Goal: Information Seeking & Learning: Learn about a topic

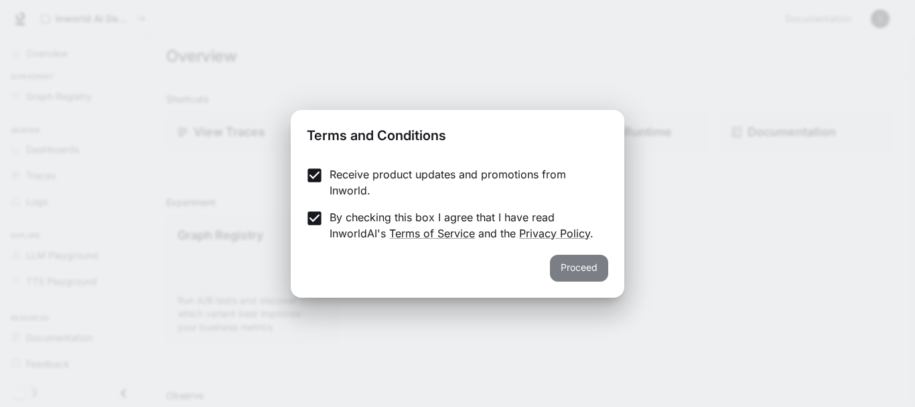
click at [557, 263] on button "Proceed" at bounding box center [579, 268] width 58 height 27
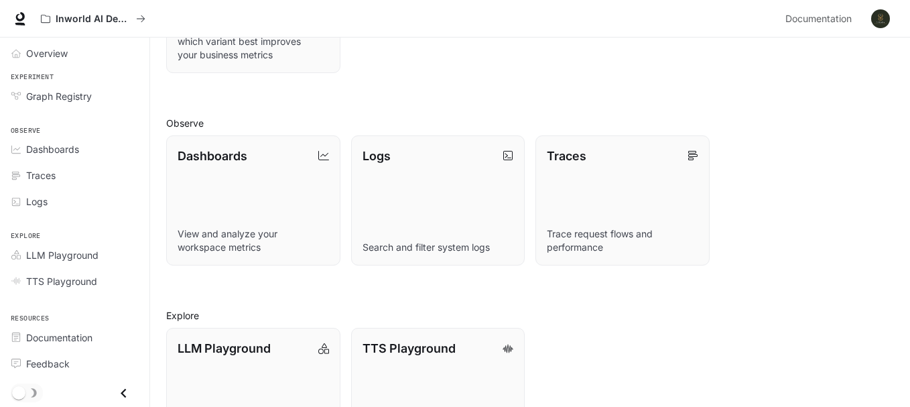
scroll to position [340, 0]
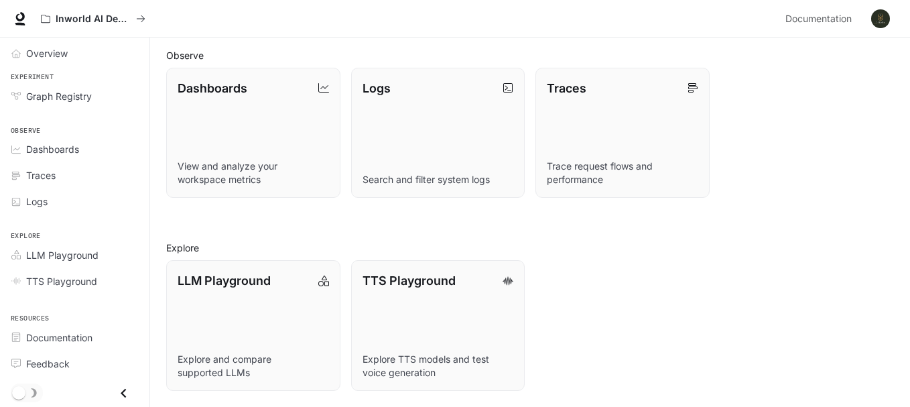
click at [448, 54] on h2 "Observe" at bounding box center [529, 55] width 727 height 14
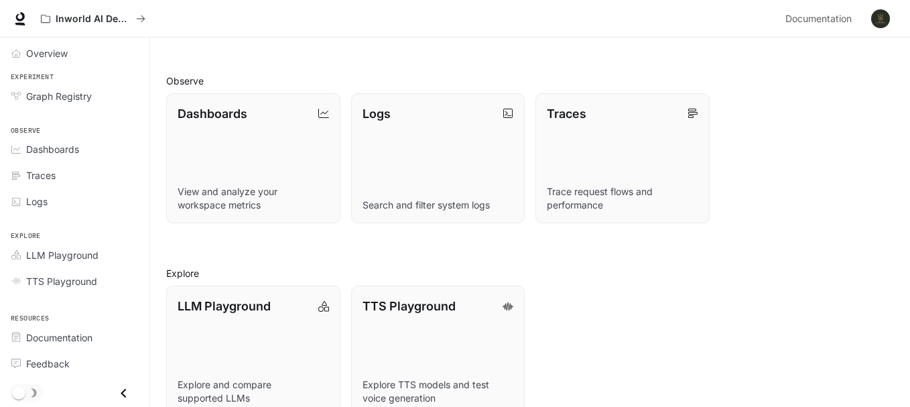
scroll to position [315, 0]
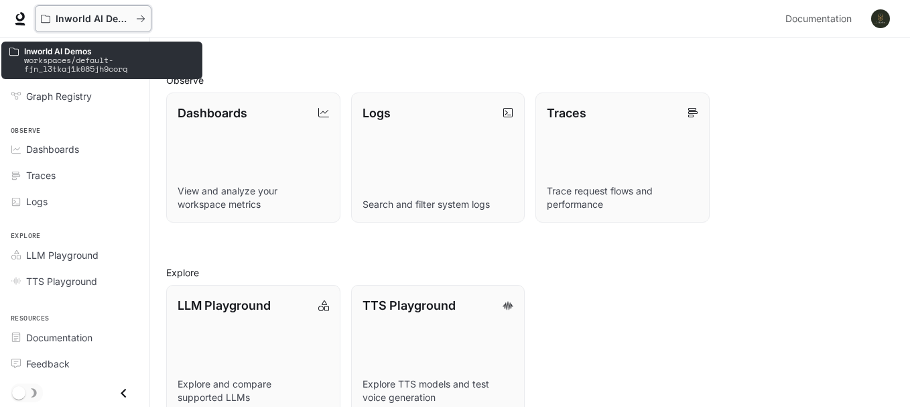
click at [96, 26] on button "Inworld AI Demos" at bounding box center [93, 18] width 117 height 27
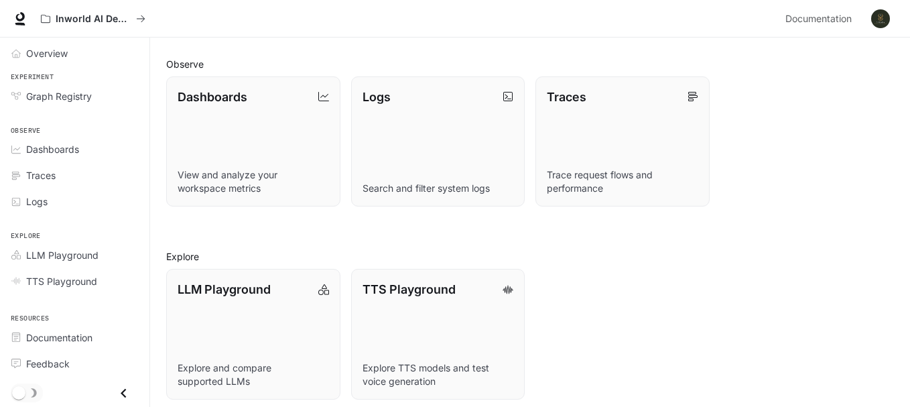
scroll to position [340, 0]
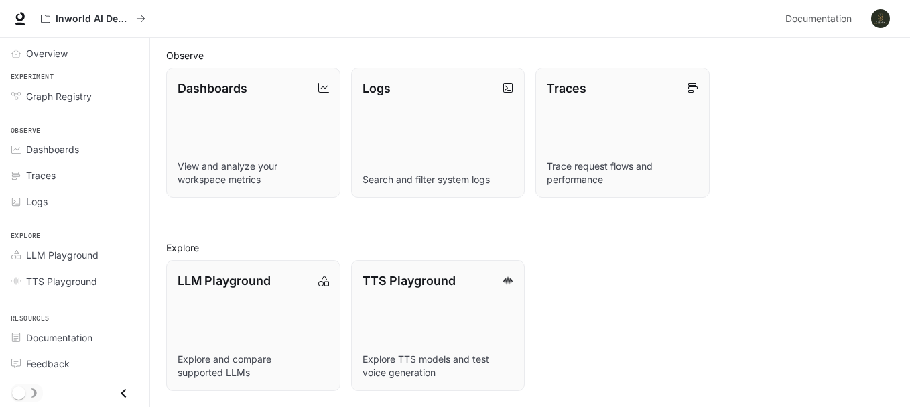
click at [386, 94] on p "Logs" at bounding box center [376, 88] width 28 height 18
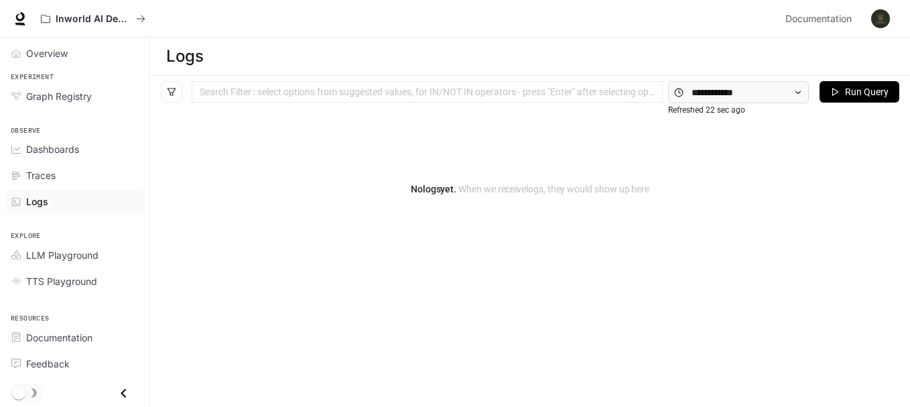
click at [837, 91] on icon "button" at bounding box center [834, 91] width 9 height 9
click at [493, 98] on div "Search Filter : select options from suggested values, for IN/NOT IN operators -…" at bounding box center [427, 91] width 471 height 21
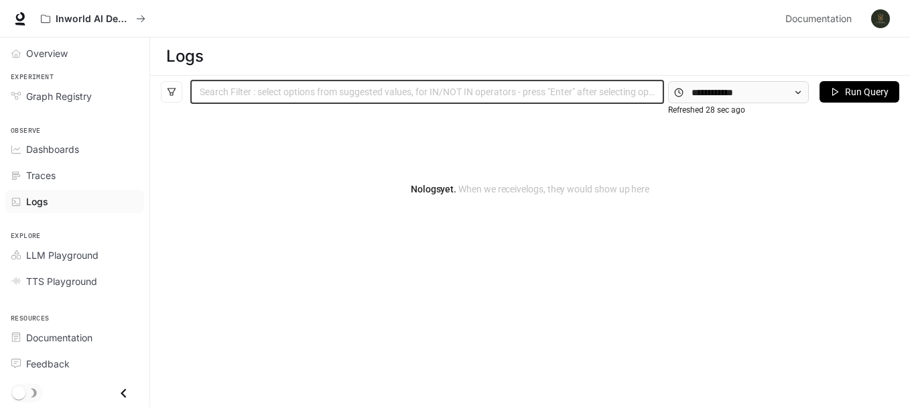
click at [493, 98] on div "Search Filter : select options from suggested values, for IN/NOT IN operators -…" at bounding box center [427, 91] width 471 height 21
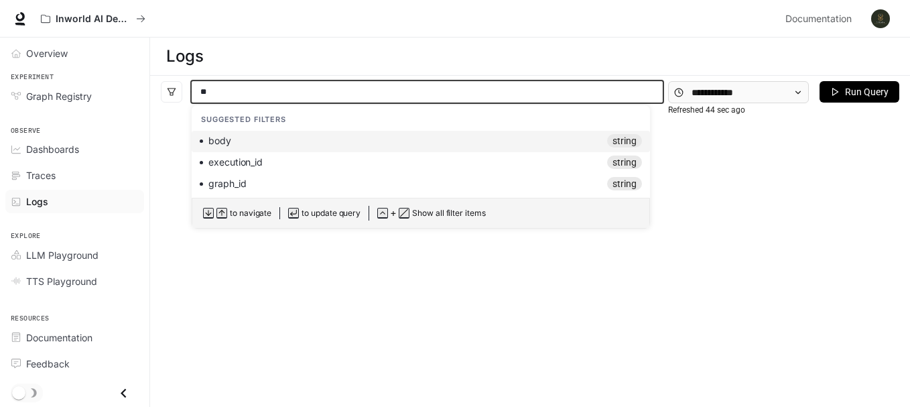
type input "*"
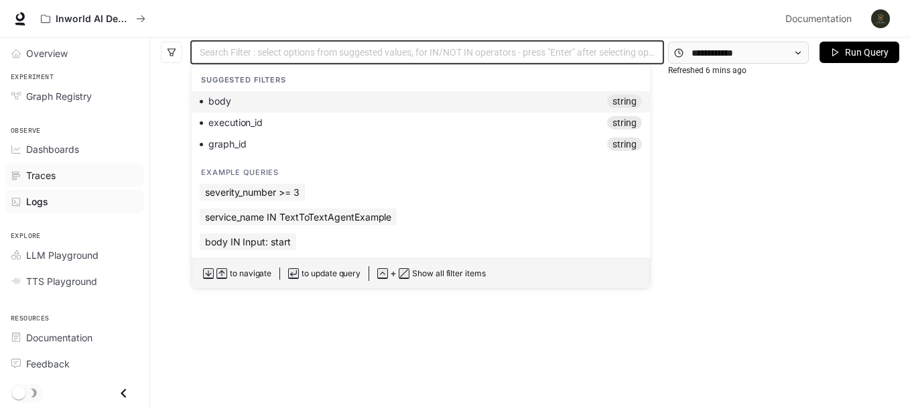
scroll to position [50, 0]
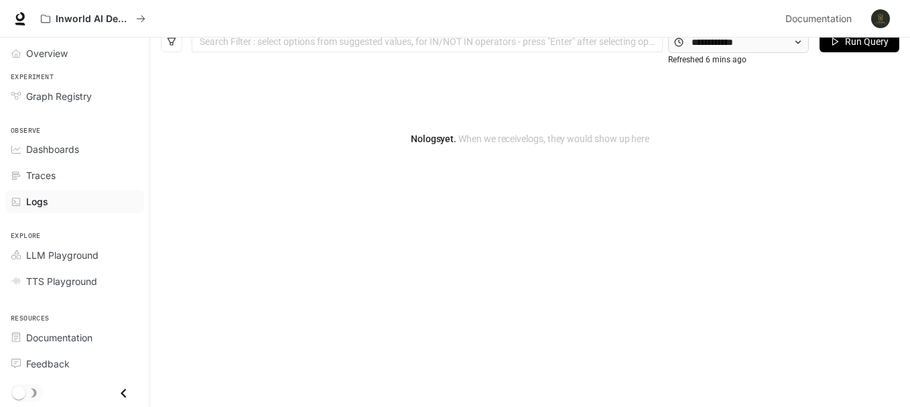
click at [676, 267] on div "No logs yet. When we receive logs , they would show up here" at bounding box center [529, 225] width 759 height 335
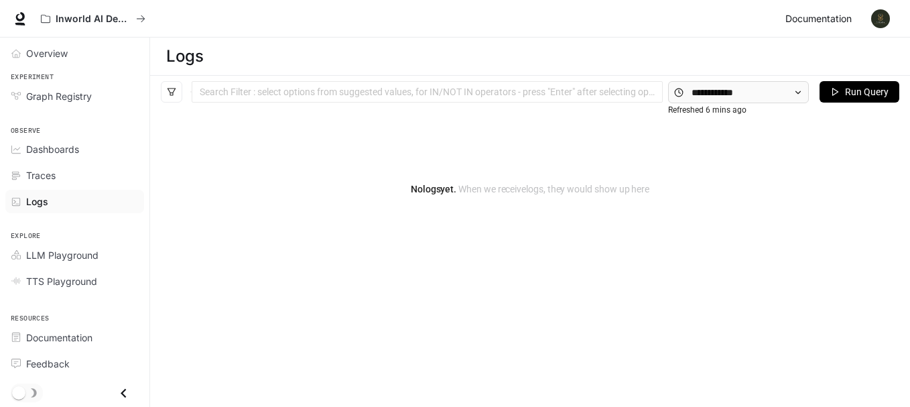
click at [841, 15] on span "Documentation" at bounding box center [818, 19] width 66 height 17
